Goal: Transaction & Acquisition: Purchase product/service

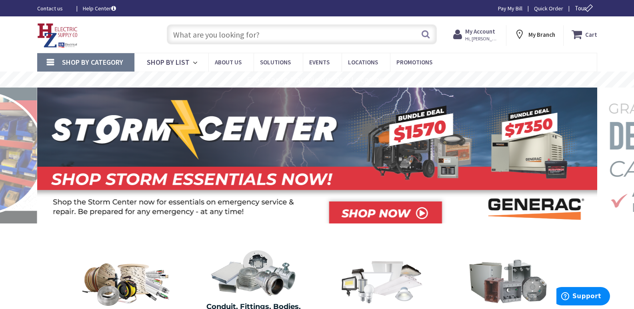
click at [198, 36] on input "text" at bounding box center [302, 34] width 270 height 20
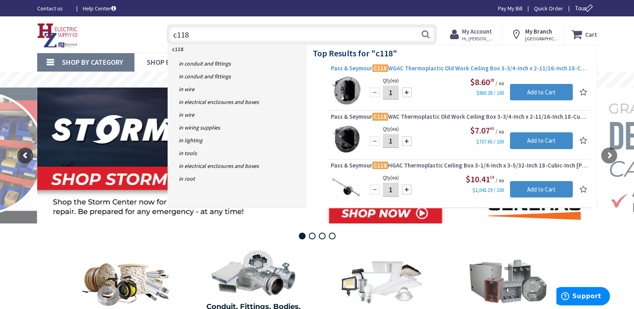
type input "c118"
click at [411, 70] on span "Pass & Seymour C118 WGAC Thermoplastic Old Work Ceiling Box 3-3/4-Inch x 2-11/1…" at bounding box center [460, 68] width 258 height 8
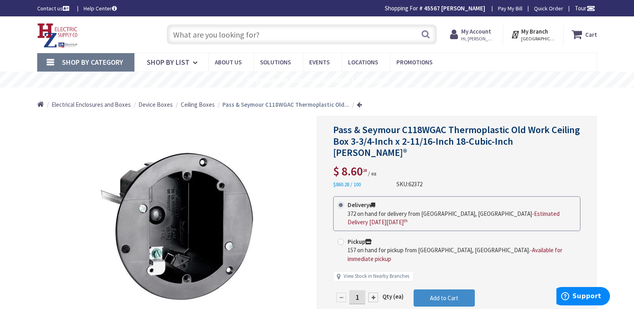
click at [173, 31] on input "text" at bounding box center [302, 34] width 270 height 20
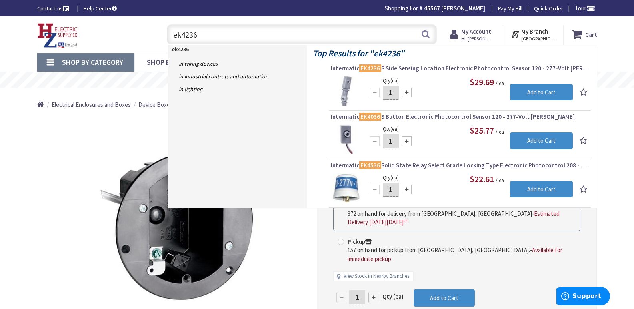
drag, startPoint x: 198, startPoint y: 38, endPoint x: 197, endPoint y: 32, distance: 5.3
click at [197, 38] on input "ek4236" at bounding box center [302, 34] width 270 height 20
type input "e"
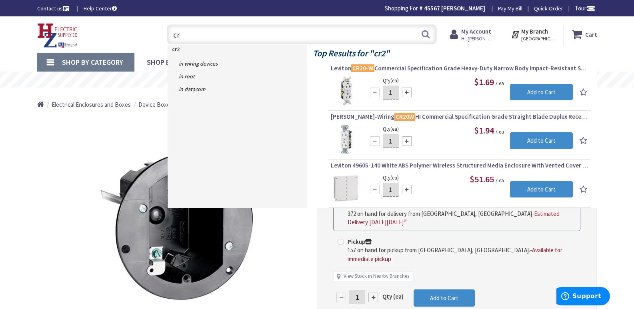
type input "c"
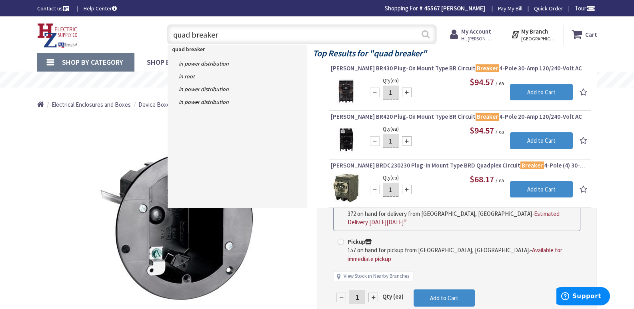
type input "quad breaker"
click at [424, 33] on button "Search" at bounding box center [425, 34] width 10 height 18
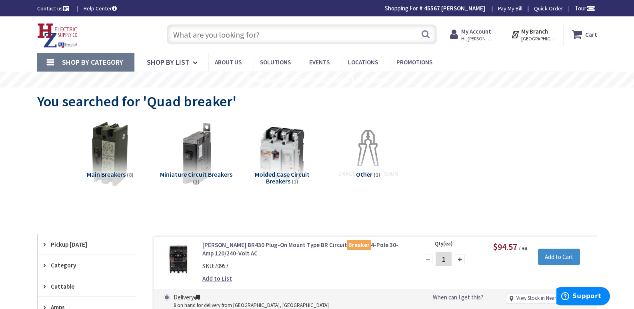
click at [187, 34] on input "text" at bounding box center [302, 34] width 270 height 20
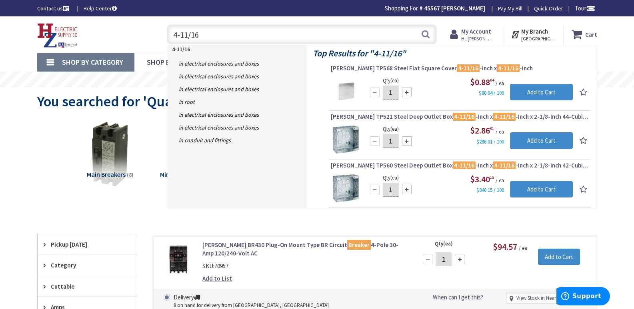
drag, startPoint x: 205, startPoint y: 35, endPoint x: 109, endPoint y: 24, distance: 96.6
click at [129, 43] on div "Toggle Nav 4-11/16 4-11/16 Search Cart My Cart Close" at bounding box center [317, 34] width 572 height 27
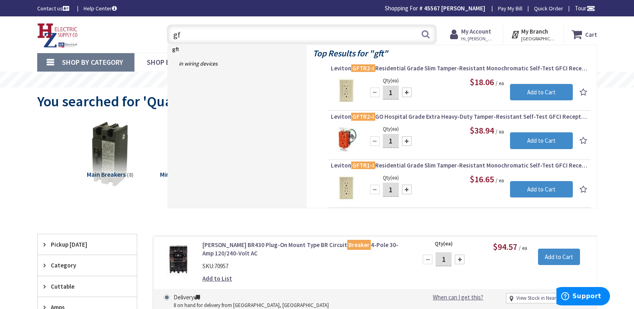
type input "g"
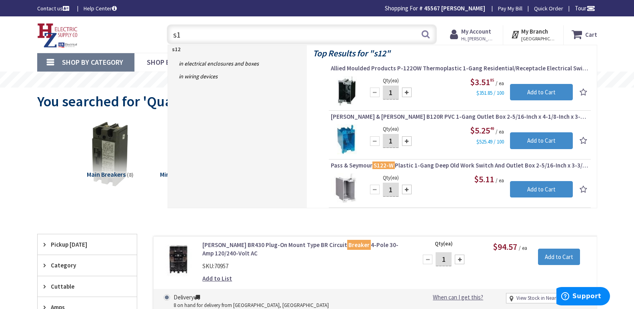
type input "s"
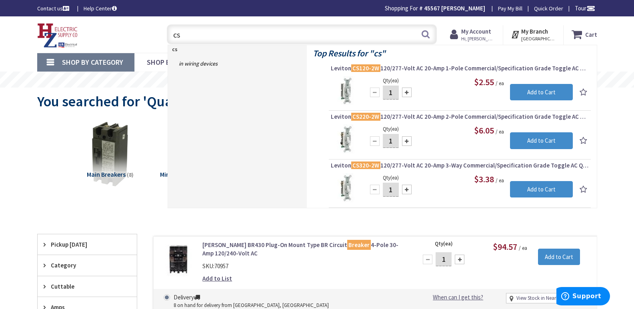
type input "c"
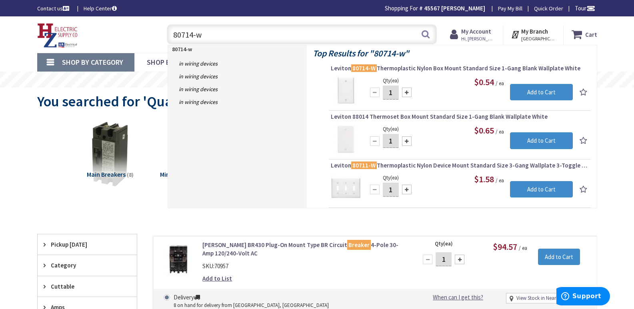
type input "80714-w"
